Goal: Task Accomplishment & Management: Manage account settings

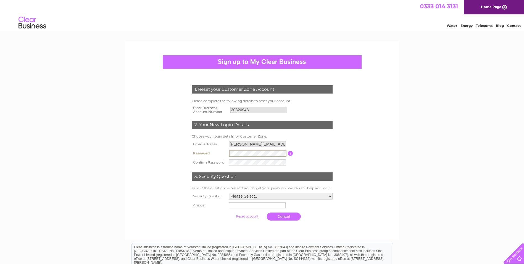
click at [132, 167] on form "1. Reset your Customer Zone Account Please complete the following details to re…" at bounding box center [262, 154] width 263 height 160
click at [327, 197] on select "Please Select.. In what town or city was your first job? In what town or city d…" at bounding box center [280, 195] width 104 height 7
select select "1"
click at [228, 192] on select "Please Select.. In what town or city was your first job? In what town or city d…" at bounding box center [280, 195] width 104 height 7
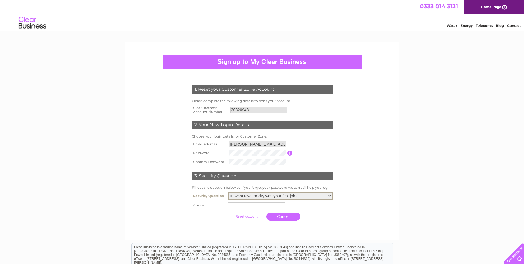
click at [265, 204] on input "text" at bounding box center [256, 205] width 57 height 6
type input "Kirkcaldy"
click at [246, 204] on input "submit" at bounding box center [247, 216] width 34 height 8
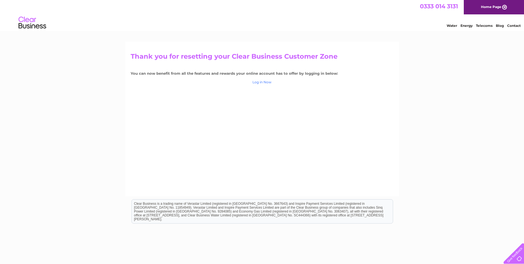
click at [259, 81] on link "Log in Now" at bounding box center [262, 82] width 19 height 4
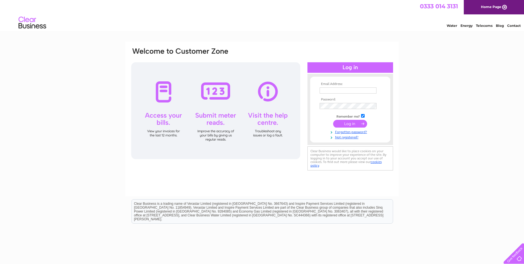
type input "pauline.muirhead@neviswave.com"
click at [302, 109] on div "Email Address: pauline.muirhead@neviswave.com Password:" at bounding box center [262, 109] width 263 height 125
click at [333, 120] on input "submit" at bounding box center [350, 124] width 34 height 8
click at [321, 123] on td at bounding box center [350, 124] width 64 height 11
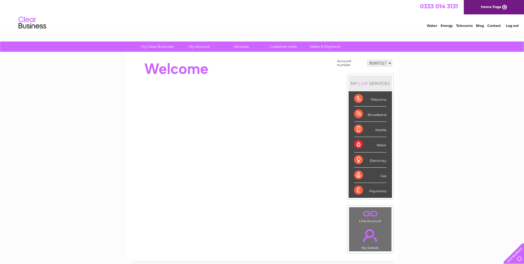
click at [389, 63] on select "30307217" at bounding box center [379, 63] width 25 height 7
click at [415, 85] on div "My Clear Business Login Details My Details My Preferences Link Account My Accou…" at bounding box center [262, 197] width 524 height 312
click at [392, 64] on select "30307217" at bounding box center [379, 63] width 25 height 7
click at [367, 60] on select "30307217" at bounding box center [379, 63] width 25 height 7
click at [392, 63] on select "30307217" at bounding box center [379, 63] width 25 height 7
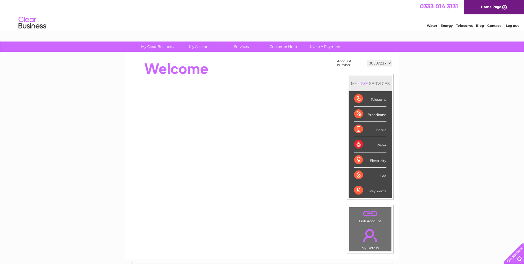
click at [367, 60] on select "30307217" at bounding box center [379, 63] width 25 height 7
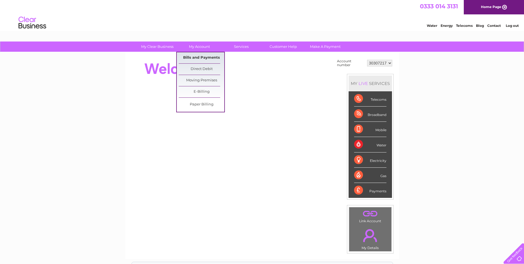
click at [199, 56] on link "Bills and Payments" at bounding box center [202, 57] width 46 height 11
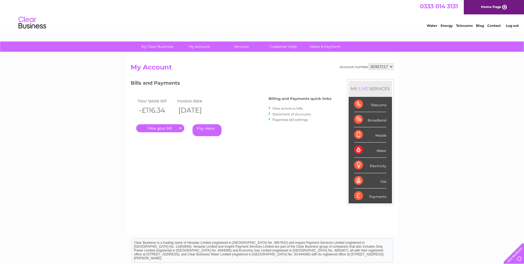
click at [159, 128] on link "." at bounding box center [160, 128] width 48 height 8
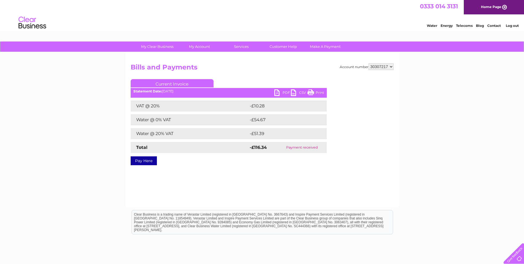
click at [276, 91] on link "PDF" at bounding box center [282, 93] width 17 height 8
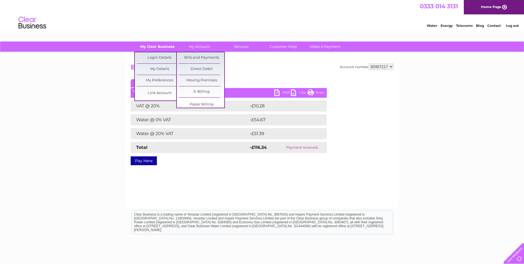
click at [153, 48] on link "My Clear Business" at bounding box center [158, 46] width 46 height 10
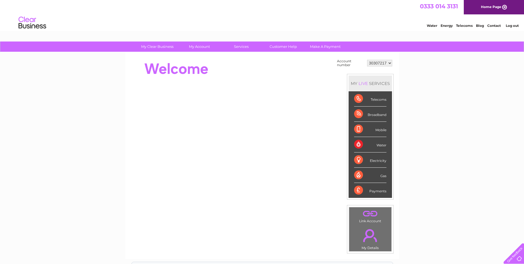
click at [368, 215] on link "." at bounding box center [371, 213] width 40 height 10
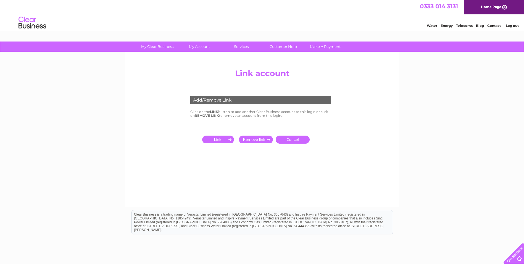
click at [221, 140] on input "submit" at bounding box center [219, 139] width 34 height 8
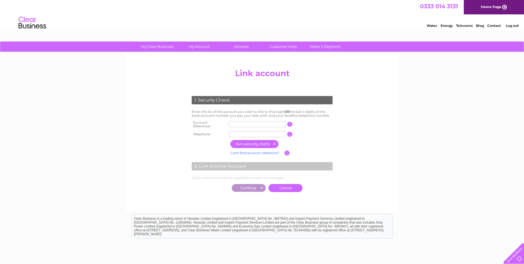
click at [233, 122] on input "text" at bounding box center [257, 124] width 57 height 6
type input "30320948"
click at [237, 133] on input "text" at bounding box center [257, 134] width 57 height 6
drag, startPoint x: 256, startPoint y: 130, endPoint x: 222, endPoint y: 136, distance: 34.2
click at [225, 130] on tr "Telephone 07761516059 1 of the landline telephone numbers you have given us" at bounding box center [262, 134] width 144 height 9
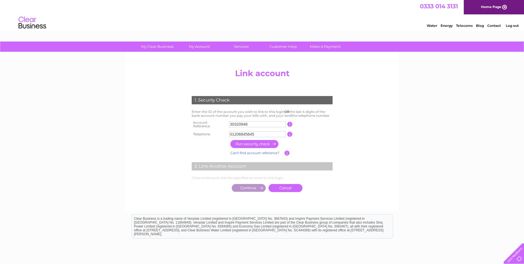
type input "01206845845"
click at [267, 143] on input "button" at bounding box center [255, 144] width 49 height 8
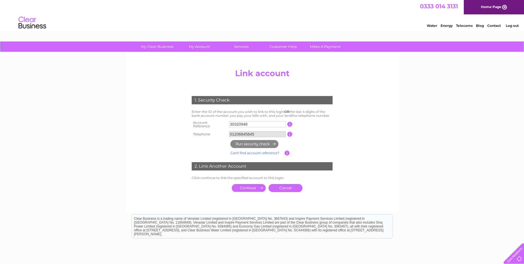
click at [268, 151] on link "Can't find account reference?" at bounding box center [255, 153] width 49 height 4
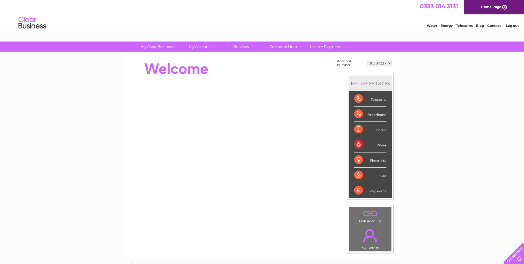
click at [365, 221] on td ". Link Account" at bounding box center [370, 215] width 43 height 17
click at [369, 216] on link "." at bounding box center [371, 213] width 40 height 10
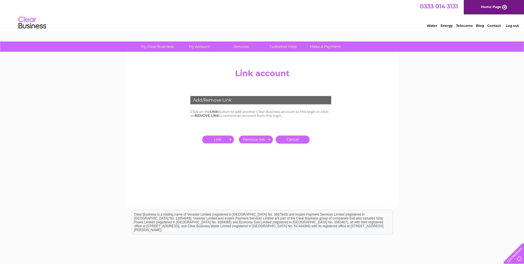
click at [223, 137] on input "submit" at bounding box center [219, 139] width 34 height 8
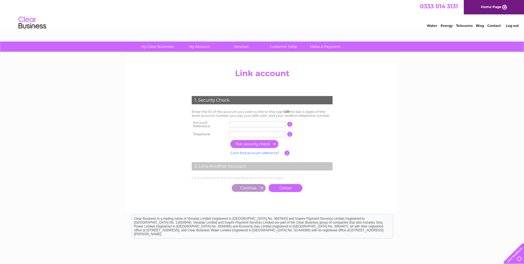
click at [238, 124] on input "text" at bounding box center [257, 124] width 57 height 6
type input "30320948"
click at [240, 132] on input "text" at bounding box center [257, 134] width 57 height 6
type input "07761516059"
click at [255, 141] on input "button" at bounding box center [255, 144] width 49 height 8
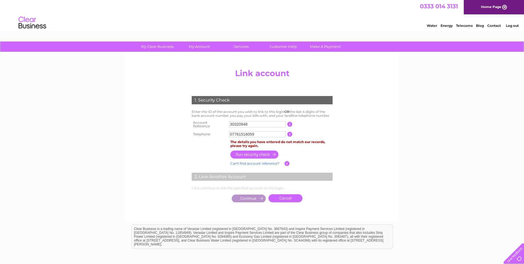
drag, startPoint x: 261, startPoint y: 133, endPoint x: 210, endPoint y: 132, distance: 51.1
click at [210, 132] on tr "Telephone 07761516059 1 of the landline telephone numbers you have given us" at bounding box center [262, 134] width 144 height 9
click at [252, 131] on input "text" at bounding box center [257, 134] width 57 height 6
type input "01206845845"
click at [253, 150] on input "button" at bounding box center [255, 154] width 49 height 8
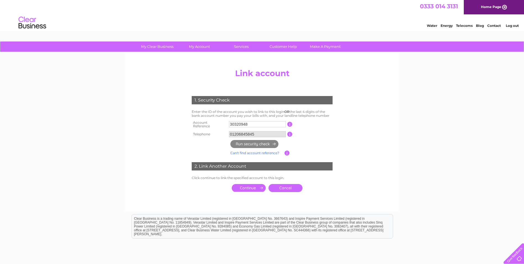
click at [252, 185] on input "submit" at bounding box center [249, 188] width 34 height 8
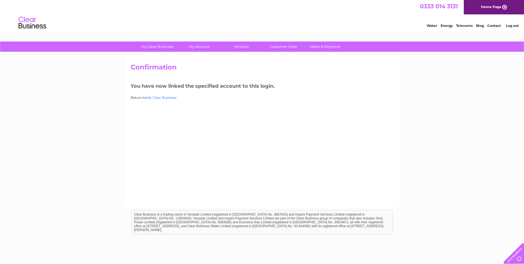
click at [163, 99] on link "My Clear Business" at bounding box center [162, 97] width 30 height 4
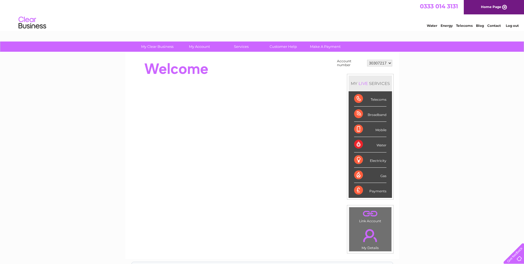
click at [392, 61] on select "30307217 30320948" at bounding box center [379, 63] width 25 height 7
select select "30320948"
click at [367, 60] on select "30307217 30320948" at bounding box center [379, 63] width 25 height 7
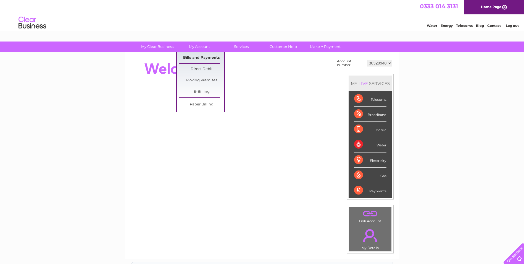
click at [198, 55] on link "Bills and Payments" at bounding box center [202, 57] width 46 height 11
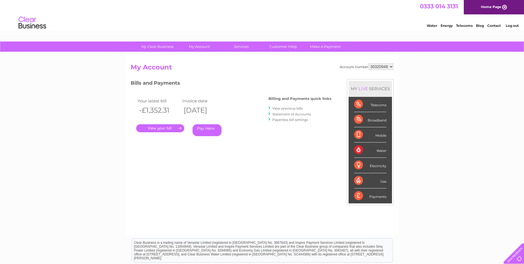
click at [292, 108] on link "View previous bills" at bounding box center [288, 108] width 30 height 4
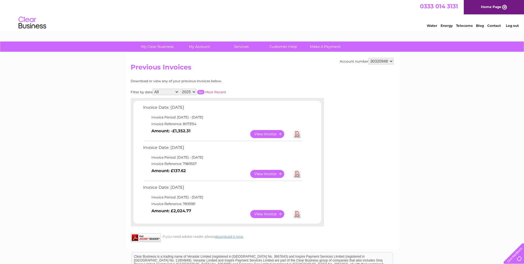
click at [269, 134] on link "View" at bounding box center [270, 134] width 41 height 8
click at [268, 134] on link "View" at bounding box center [270, 134] width 41 height 8
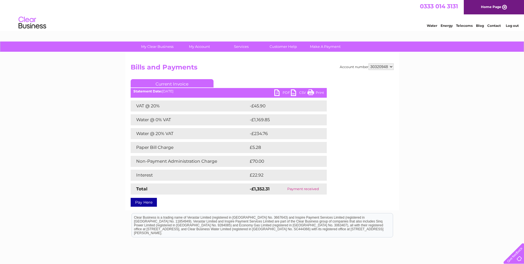
click at [278, 92] on link "PDF" at bounding box center [282, 93] width 17 height 8
